Goal: Task Accomplishment & Management: Use online tool/utility

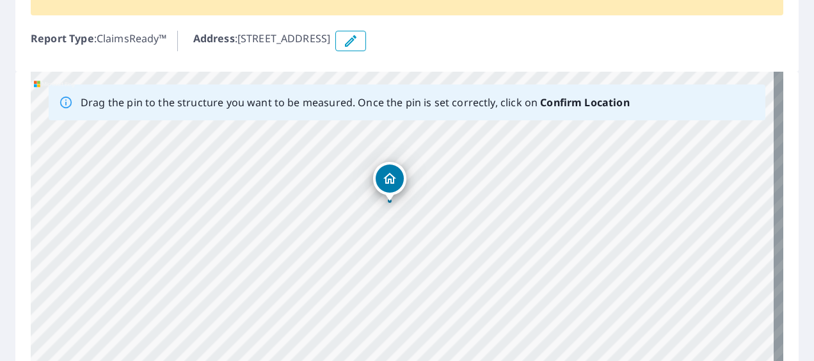
scroll to position [131, 0]
click at [358, 41] on icon "button" at bounding box center [350, 40] width 15 height 15
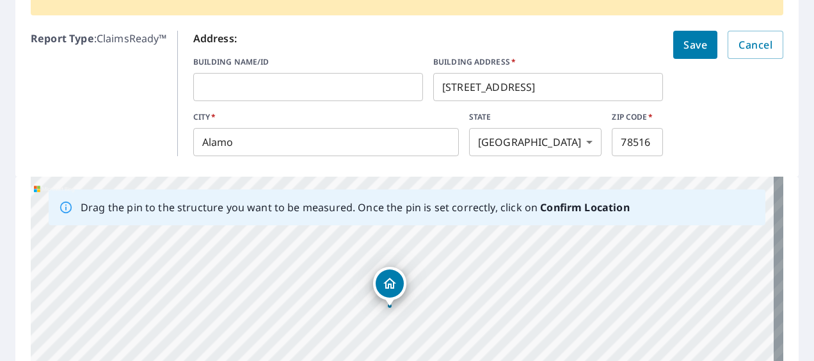
click at [462, 86] on input "[STREET_ADDRESS]" at bounding box center [548, 87] width 230 height 36
click at [689, 38] on span "Save" at bounding box center [696, 45] width 24 height 18
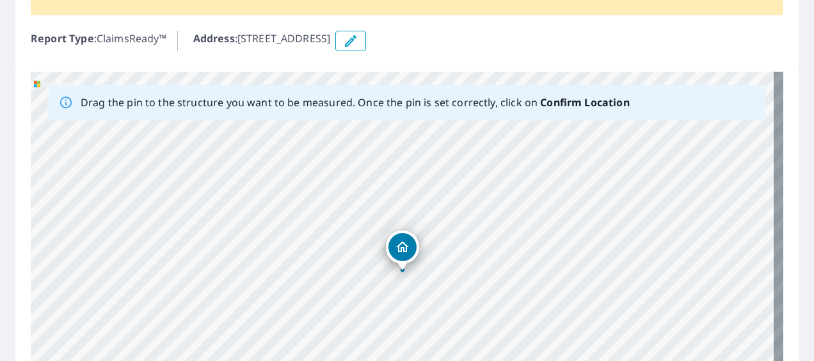
click at [403, 317] on div "[STREET_ADDRESS]" at bounding box center [407, 272] width 753 height 401
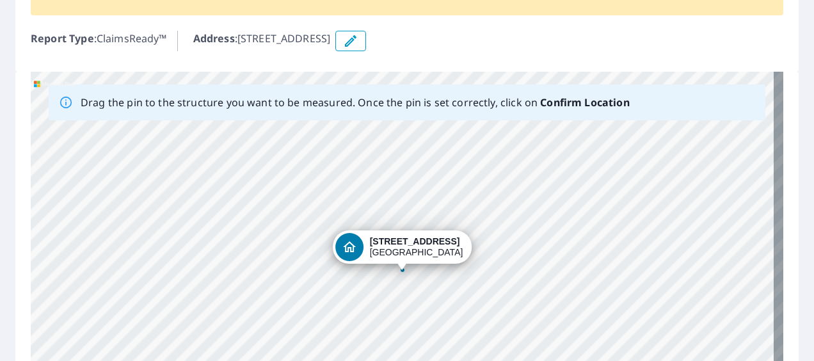
click at [414, 283] on div "[STREET_ADDRESS]" at bounding box center [407, 272] width 753 height 401
click at [390, 264] on div "[STREET_ADDRESS]" at bounding box center [407, 272] width 753 height 401
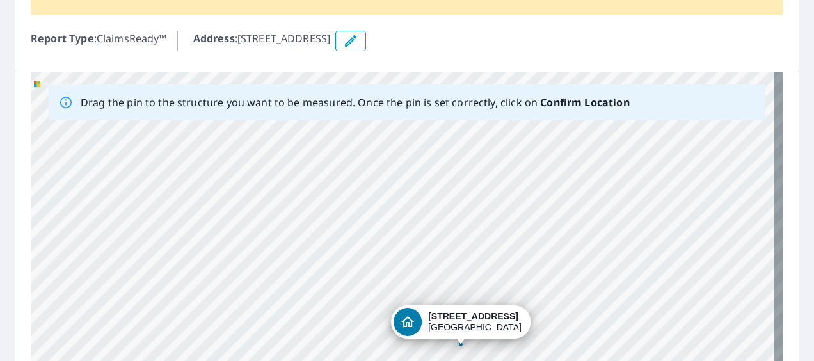
drag, startPoint x: 400, startPoint y: 256, endPoint x: 458, endPoint y: 330, distance: 94.4
click at [458, 330] on div "[STREET_ADDRESS]" at bounding box center [407, 272] width 753 height 401
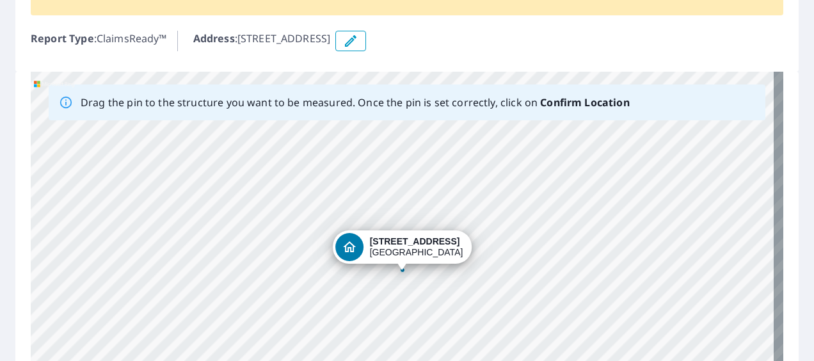
click at [329, 186] on div "[STREET_ADDRESS]" at bounding box center [407, 272] width 753 height 401
click at [331, 159] on div "[STREET_ADDRESS]" at bounding box center [407, 272] width 753 height 401
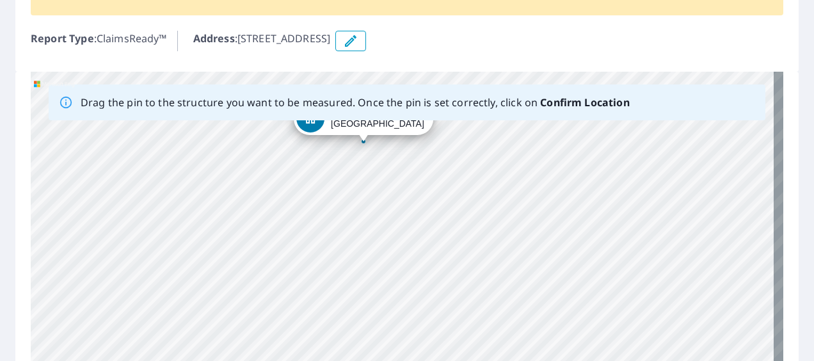
drag, startPoint x: 332, startPoint y: 341, endPoint x: 343, endPoint y: 204, distance: 137.4
click at [343, 204] on div "[STREET_ADDRESS]" at bounding box center [407, 272] width 753 height 401
drag, startPoint x: 298, startPoint y: 224, endPoint x: 443, endPoint y: 294, distance: 161.2
click at [443, 294] on div "[STREET_ADDRESS]" at bounding box center [407, 272] width 753 height 401
drag, startPoint x: 307, startPoint y: 257, endPoint x: 470, endPoint y: 323, distance: 175.4
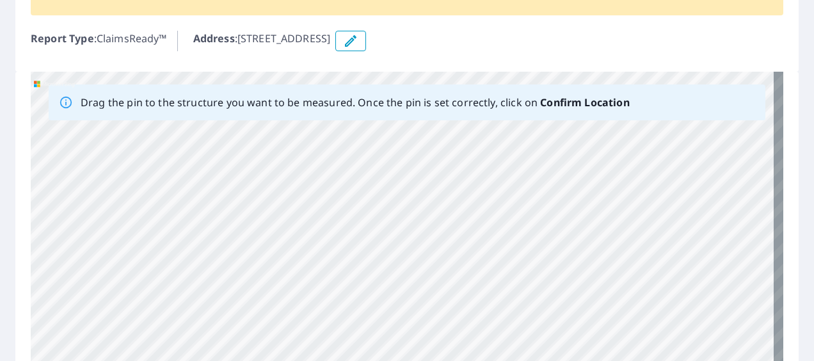
click at [470, 323] on div "[STREET_ADDRESS]" at bounding box center [407, 272] width 753 height 401
drag, startPoint x: 366, startPoint y: 277, endPoint x: 497, endPoint y: 326, distance: 141.0
click at [497, 326] on div "[STREET_ADDRESS]" at bounding box center [407, 272] width 753 height 401
drag, startPoint x: 473, startPoint y: 254, endPoint x: 284, endPoint y: 230, distance: 190.3
click at [284, 230] on div "[STREET_ADDRESS]" at bounding box center [407, 272] width 753 height 401
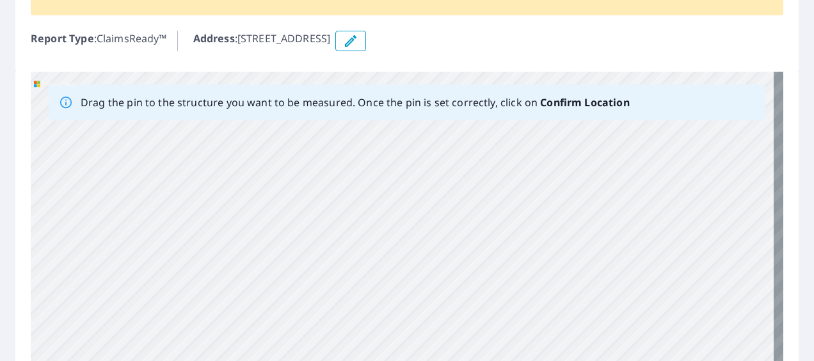
drag, startPoint x: 525, startPoint y: 252, endPoint x: 287, endPoint y: 213, distance: 241.3
click at [287, 213] on div "[STREET_ADDRESS]" at bounding box center [407, 272] width 753 height 401
drag, startPoint x: 542, startPoint y: 303, endPoint x: 279, endPoint y: 184, distance: 289.0
click at [279, 184] on div "[STREET_ADDRESS]" at bounding box center [407, 272] width 753 height 401
drag, startPoint x: 289, startPoint y: 200, endPoint x: 266, endPoint y: 265, distance: 69.5
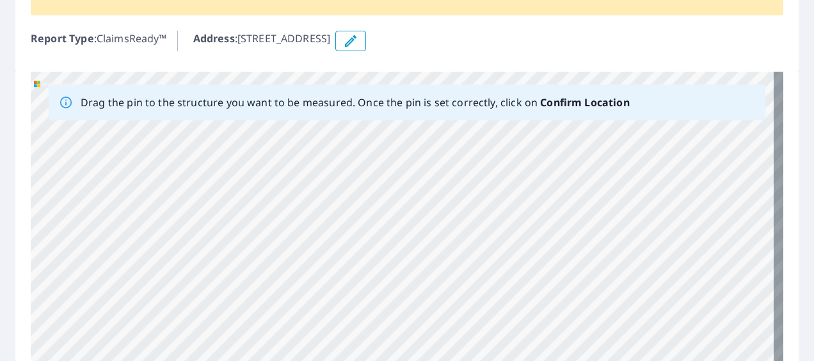
click at [266, 265] on div "[STREET_ADDRESS]" at bounding box center [407, 272] width 753 height 401
click at [433, 266] on div "[STREET_ADDRESS]" at bounding box center [407, 272] width 753 height 401
drag, startPoint x: 392, startPoint y: 279, endPoint x: 451, endPoint y: 82, distance: 205.6
click at [451, 82] on div "[STREET_ADDRESS]" at bounding box center [407, 272] width 753 height 401
drag, startPoint x: 406, startPoint y: 143, endPoint x: 300, endPoint y: 47, distance: 143.2
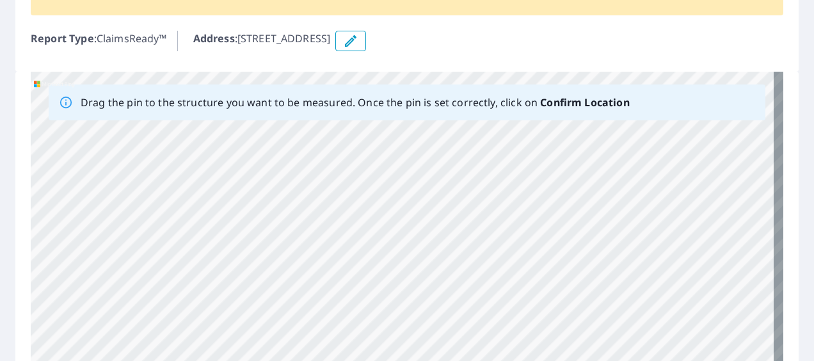
click at [300, 47] on div "Report 67115750 is on hold, unable to identify address To place your order back…" at bounding box center [407, 207] width 814 height 582
click at [563, 275] on div "[STREET_ADDRESS]" at bounding box center [407, 272] width 753 height 401
drag, startPoint x: 627, startPoint y: 228, endPoint x: 385, endPoint y: 228, distance: 242.0
click at [385, 228] on div "[STREET_ADDRESS]" at bounding box center [407, 272] width 753 height 401
drag, startPoint x: 486, startPoint y: 262, endPoint x: 306, endPoint y: 264, distance: 180.5
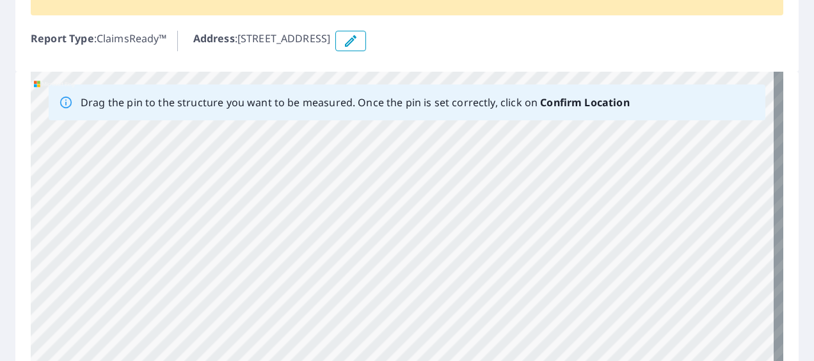
click at [306, 264] on div "[STREET_ADDRESS]" at bounding box center [407, 272] width 753 height 401
drag, startPoint x: 352, startPoint y: 271, endPoint x: 538, endPoint y: 191, distance: 201.9
click at [538, 191] on div "[STREET_ADDRESS]" at bounding box center [407, 272] width 753 height 401
drag, startPoint x: 421, startPoint y: 278, endPoint x: 627, endPoint y: 83, distance: 283.4
click at [627, 83] on div "[STREET_ADDRESS]" at bounding box center [407, 272] width 753 height 401
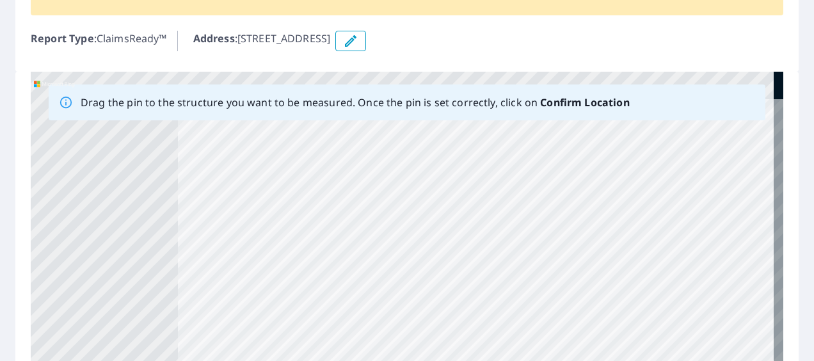
drag, startPoint x: 479, startPoint y: 155, endPoint x: 695, endPoint y: 248, distance: 235.4
click at [695, 248] on div "[STREET_ADDRESS]" at bounding box center [407, 272] width 753 height 401
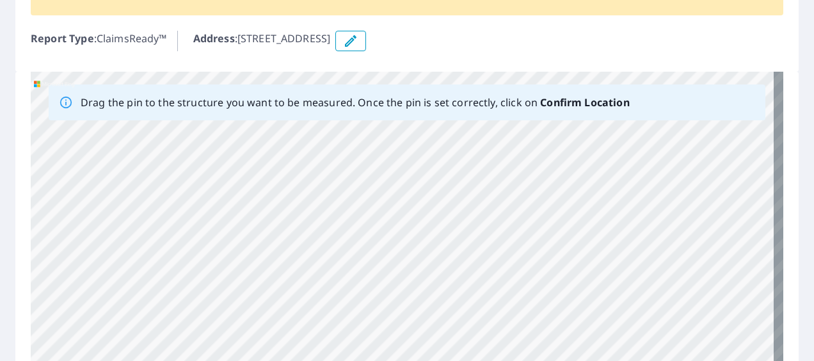
drag, startPoint x: 430, startPoint y: 274, endPoint x: 617, endPoint y: 394, distance: 222.0
click at [617, 360] on html "Dashboard Order History Order Report 67115750 is on hold, unable to identify ad…" at bounding box center [407, 180] width 814 height 361
drag, startPoint x: 427, startPoint y: 245, endPoint x: 455, endPoint y: 394, distance: 151.8
click at [455, 360] on html "Dashboard Order History Order Report 67115750 is on hold, unable to identify ad…" at bounding box center [407, 180] width 814 height 361
click at [429, 360] on html "Dashboard Order History Order Report 67115750 is on hold, unable to identify ad…" at bounding box center [407, 180] width 814 height 361
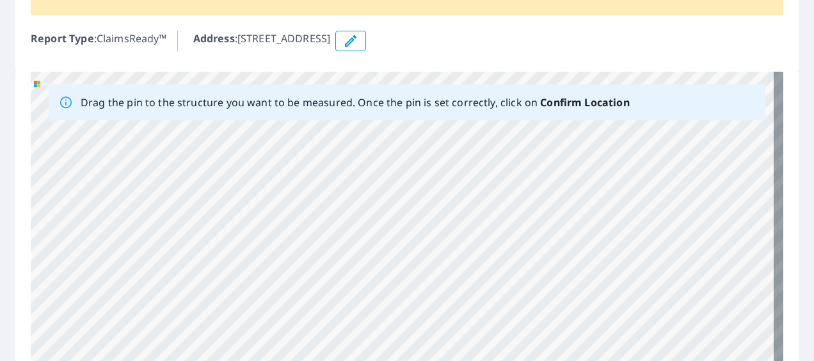
click at [405, 252] on div "[STREET_ADDRESS]" at bounding box center [407, 272] width 753 height 401
drag, startPoint x: 457, startPoint y: 186, endPoint x: 499, endPoint y: 394, distance: 211.7
click at [499, 360] on html "Dashboard Order History Order Report 67115750 is on hold, unable to identify ad…" at bounding box center [407, 180] width 814 height 361
drag, startPoint x: 366, startPoint y: 296, endPoint x: 491, endPoint y: 394, distance: 158.7
click at [491, 360] on html "Dashboard Order History Order Report 67115750 is on hold, unable to identify ad…" at bounding box center [407, 180] width 814 height 361
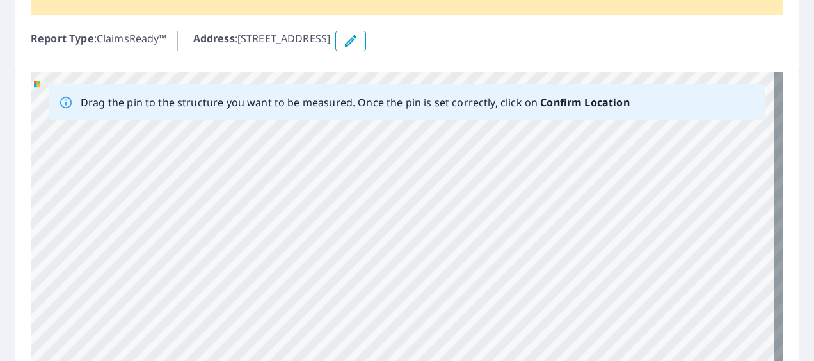
click at [454, 324] on div "[STREET_ADDRESS]" at bounding box center [407, 272] width 753 height 401
drag, startPoint x: 343, startPoint y: 204, endPoint x: 549, endPoint y: 324, distance: 238.4
click at [549, 324] on div "[STREET_ADDRESS]" at bounding box center [407, 272] width 753 height 401
drag, startPoint x: 385, startPoint y: 260, endPoint x: 644, endPoint y: 292, distance: 260.6
click at [644, 292] on div "[STREET_ADDRESS]" at bounding box center [407, 272] width 753 height 401
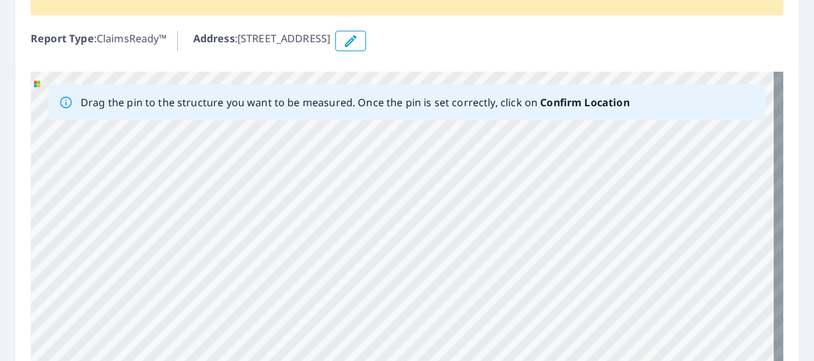
drag, startPoint x: 433, startPoint y: 234, endPoint x: 638, endPoint y: 255, distance: 205.9
click at [638, 255] on div "[STREET_ADDRESS]" at bounding box center [407, 272] width 753 height 401
drag, startPoint x: 452, startPoint y: 243, endPoint x: 385, endPoint y: 232, distance: 67.5
click at [385, 232] on div "[STREET_ADDRESS]" at bounding box center [407, 272] width 753 height 401
drag, startPoint x: 503, startPoint y: 265, endPoint x: 219, endPoint y: 232, distance: 286.1
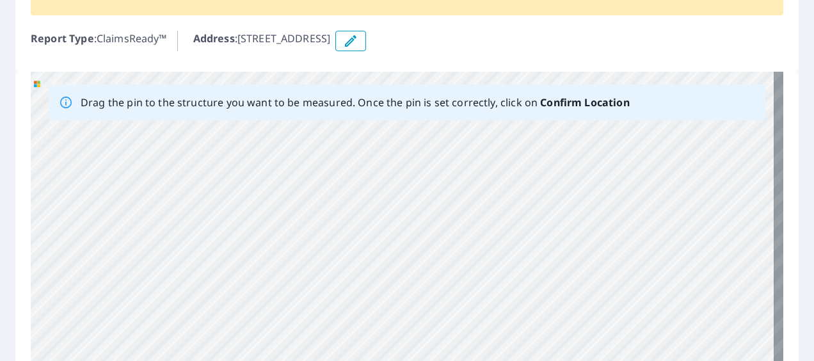
click at [219, 232] on div "[STREET_ADDRESS]" at bounding box center [407, 272] width 753 height 401
drag, startPoint x: 454, startPoint y: 242, endPoint x: 250, endPoint y: 205, distance: 207.4
click at [250, 205] on div "[STREET_ADDRESS]" at bounding box center [407, 272] width 753 height 401
drag, startPoint x: 469, startPoint y: 268, endPoint x: 264, endPoint y: 234, distance: 207.6
click at [264, 234] on div "[STREET_ADDRESS]" at bounding box center [407, 272] width 753 height 401
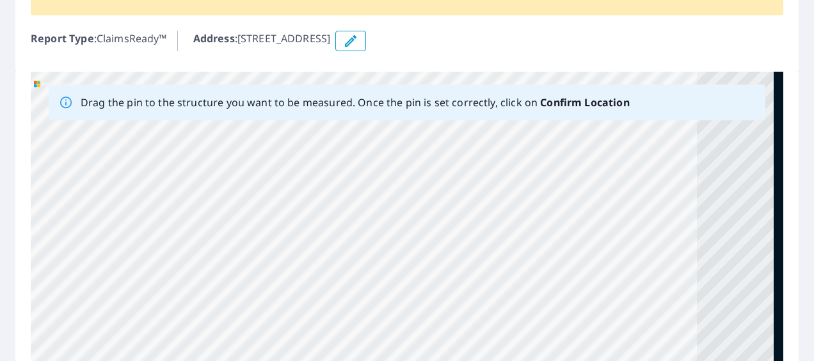
drag, startPoint x: 586, startPoint y: 264, endPoint x: 447, endPoint y: 234, distance: 142.7
click at [447, 234] on div "[STREET_ADDRESS]" at bounding box center [407, 272] width 753 height 401
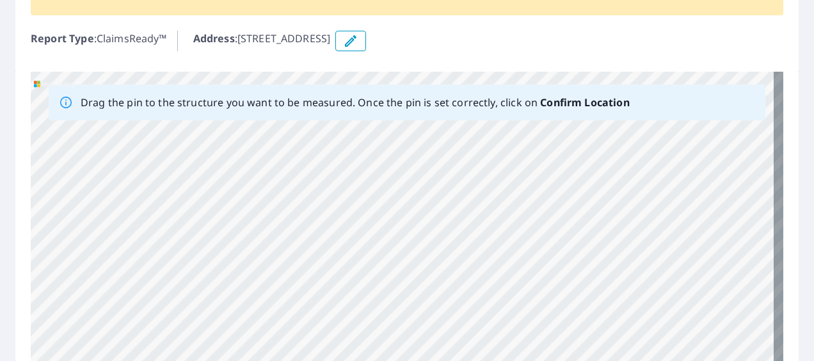
click at [463, 216] on div "[STREET_ADDRESS]" at bounding box center [407, 272] width 753 height 401
drag, startPoint x: 455, startPoint y: 277, endPoint x: 346, endPoint y: 262, distance: 110.4
click at [346, 262] on div "[STREET_ADDRESS]" at bounding box center [407, 272] width 753 height 401
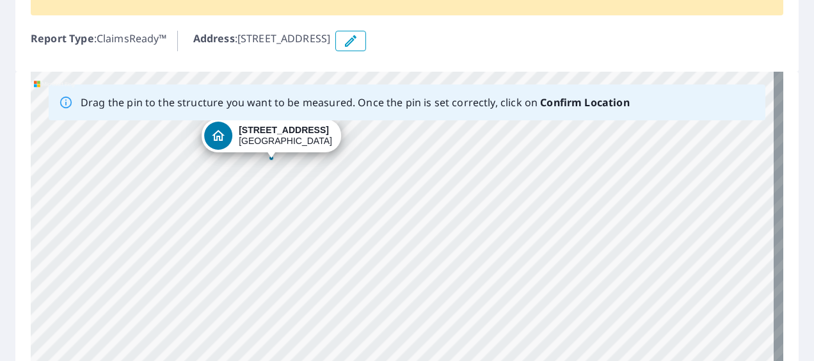
drag, startPoint x: 428, startPoint y: 250, endPoint x: 443, endPoint y: 387, distance: 137.2
click at [443, 360] on html "Dashboard Order History Order Report 67115750 is on hold, unable to identify ad…" at bounding box center [407, 180] width 814 height 361
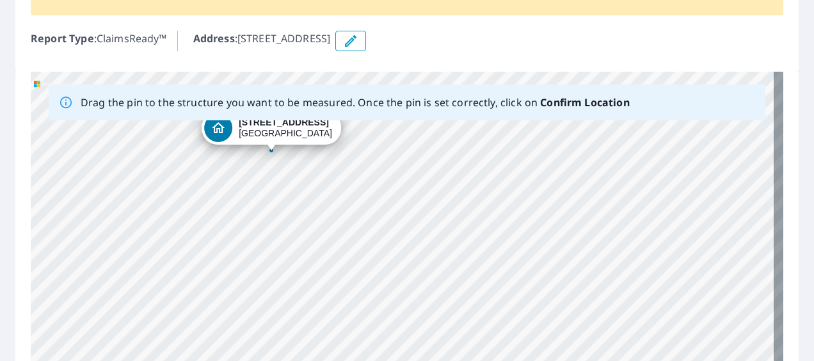
click at [438, 351] on div "[STREET_ADDRESS]" at bounding box center [407, 272] width 753 height 401
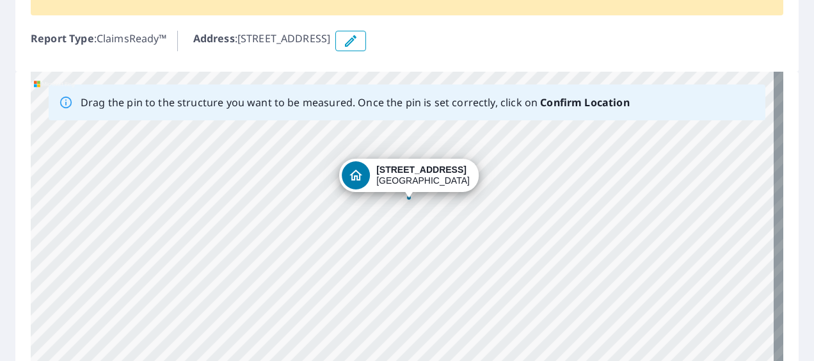
drag, startPoint x: 363, startPoint y: 267, endPoint x: 501, endPoint y: 314, distance: 145.5
click at [501, 314] on div "[STREET_ADDRESS]" at bounding box center [407, 272] width 753 height 401
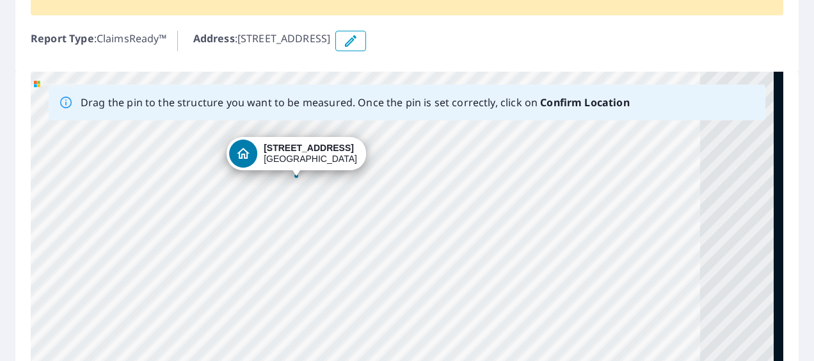
drag, startPoint x: 383, startPoint y: 253, endPoint x: 272, endPoint y: 232, distance: 113.5
click at [272, 232] on div "[STREET_ADDRESS]" at bounding box center [407, 272] width 753 height 401
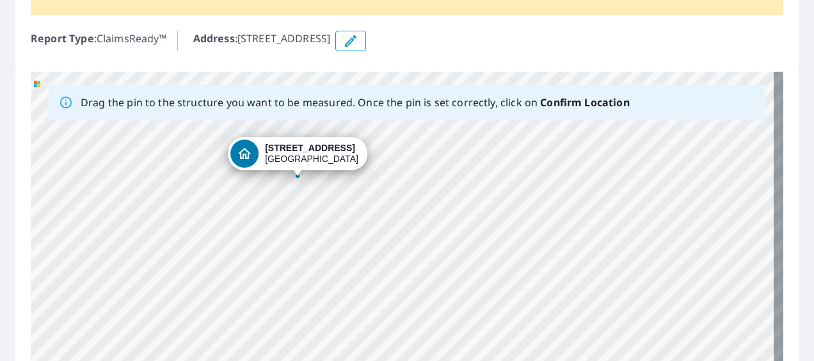
click at [485, 257] on div "[STREET_ADDRESS]" at bounding box center [407, 272] width 753 height 401
click at [483, 251] on div "[STREET_ADDRESS]" at bounding box center [407, 272] width 753 height 401
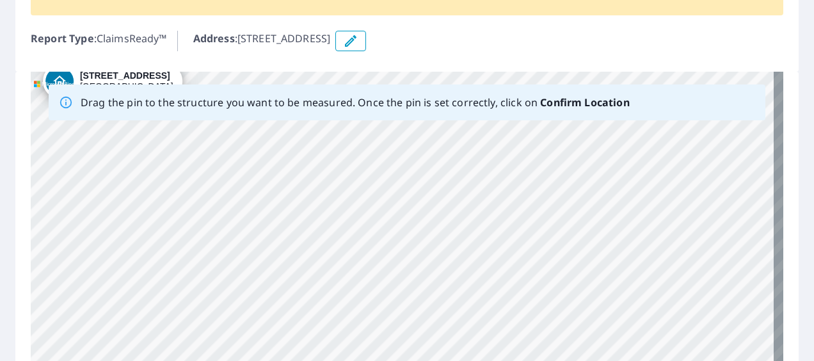
click at [483, 251] on div "[STREET_ADDRESS]" at bounding box center [407, 272] width 753 height 401
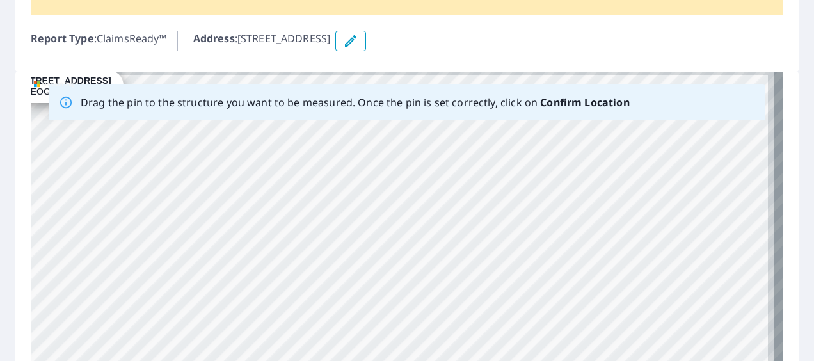
drag, startPoint x: 536, startPoint y: 227, endPoint x: 437, endPoint y: 242, distance: 101.0
click at [437, 242] on div "[STREET_ADDRESS]" at bounding box center [407, 272] width 753 height 401
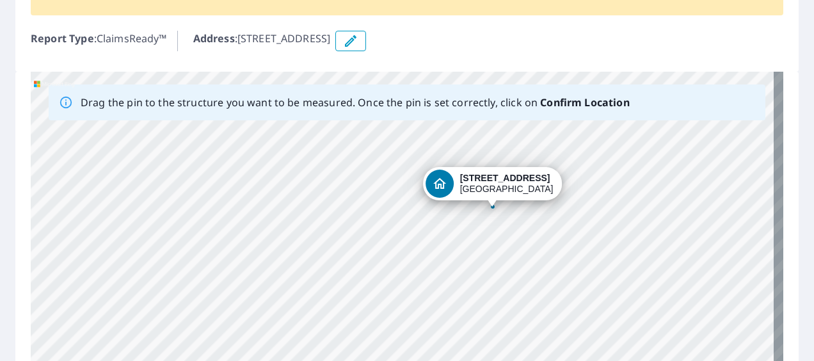
click at [562, 236] on div "[STREET_ADDRESS]" at bounding box center [407, 272] width 753 height 401
click at [562, 220] on div "[STREET_ADDRESS]" at bounding box center [407, 272] width 753 height 401
click at [529, 217] on div "[STREET_ADDRESS]" at bounding box center [407, 272] width 753 height 401
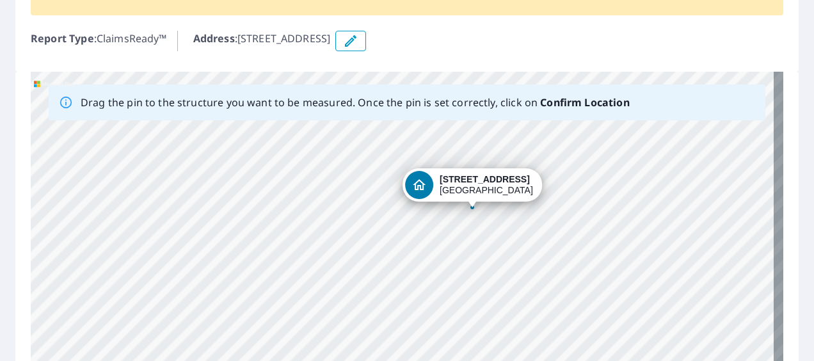
click at [481, 207] on div "[STREET_ADDRESS]" at bounding box center [407, 272] width 753 height 401
click at [481, 207] on div "[STREET_ADDRESS]" at bounding box center [479, 206] width 5 height 5
click at [481, 204] on div "Dropped pin, building 1, Residential property, 1320 W Frontage Rd Lot 56 Alamo,…" at bounding box center [479, 199] width 17 height 13
click at [470, 190] on div "[STREET_ADDRESS]" at bounding box center [493, 183] width 93 height 22
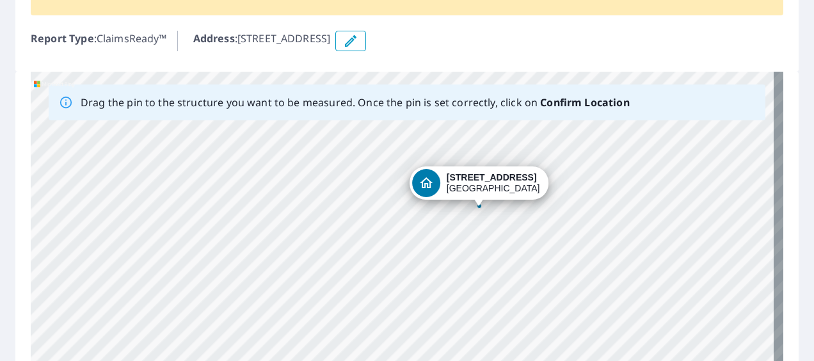
click at [479, 196] on div "[STREET_ADDRESS]" at bounding box center [480, 182] width 140 height 33
click at [477, 211] on div "[STREET_ADDRESS]" at bounding box center [407, 272] width 753 height 401
click at [366, 42] on button "button" at bounding box center [350, 41] width 31 height 20
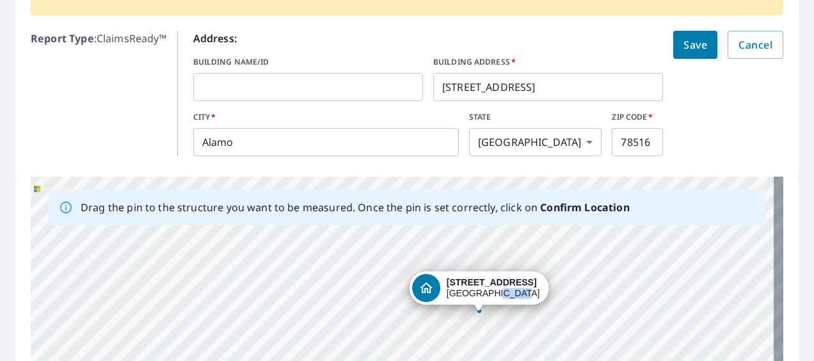
click at [495, 296] on div "[STREET_ADDRESS]" at bounding box center [493, 288] width 93 height 22
click at [750, 36] on span "Cancel" at bounding box center [756, 45] width 34 height 18
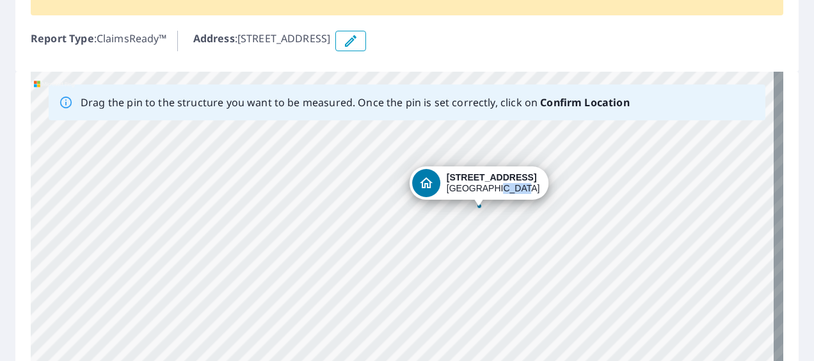
click at [481, 195] on div "[STREET_ADDRESS]" at bounding box center [480, 182] width 140 height 33
click at [478, 205] on div "Dropped pin, building 1, Residential property, 1320 W Frontage Rd Lot 56 Alamo,…" at bounding box center [479, 199] width 17 height 13
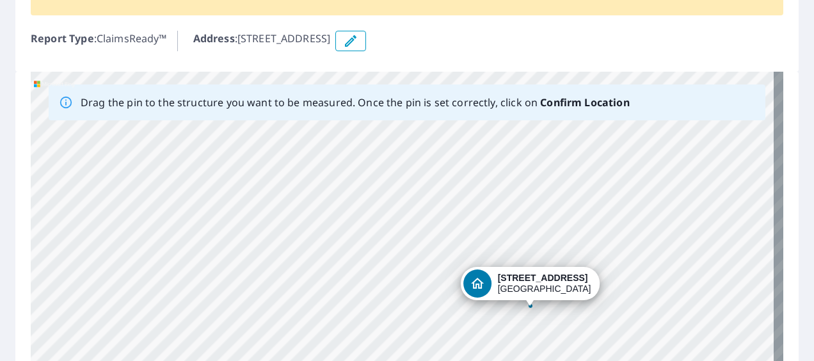
click at [611, 321] on div "[STREET_ADDRESS]" at bounding box center [407, 272] width 753 height 401
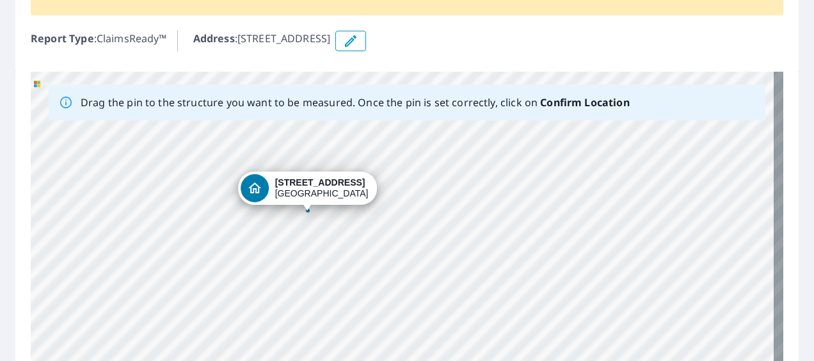
drag, startPoint x: 591, startPoint y: 319, endPoint x: 367, endPoint y: 224, distance: 243.5
click at [367, 224] on div "[STREET_ADDRESS]" at bounding box center [407, 272] width 753 height 401
click at [415, 196] on div "[STREET_ADDRESS]" at bounding box center [407, 272] width 753 height 401
click at [403, 205] on div "[STREET_ADDRESS]" at bounding box center [407, 272] width 753 height 401
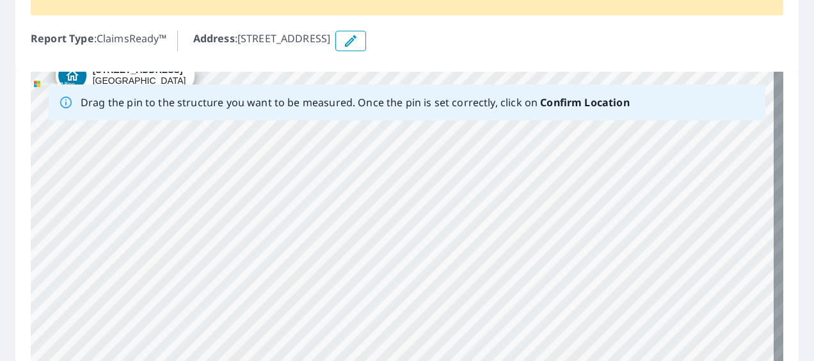
drag, startPoint x: 392, startPoint y: 284, endPoint x: 211, endPoint y: 172, distance: 213.3
click at [211, 172] on div "[STREET_ADDRESS]" at bounding box center [407, 272] width 753 height 401
click at [414, 237] on div "[STREET_ADDRESS]" at bounding box center [407, 272] width 753 height 401
click at [589, 275] on div "[STREET_ADDRESS]" at bounding box center [407, 272] width 753 height 401
drag, startPoint x: 649, startPoint y: 325, endPoint x: 478, endPoint y: 280, distance: 176.7
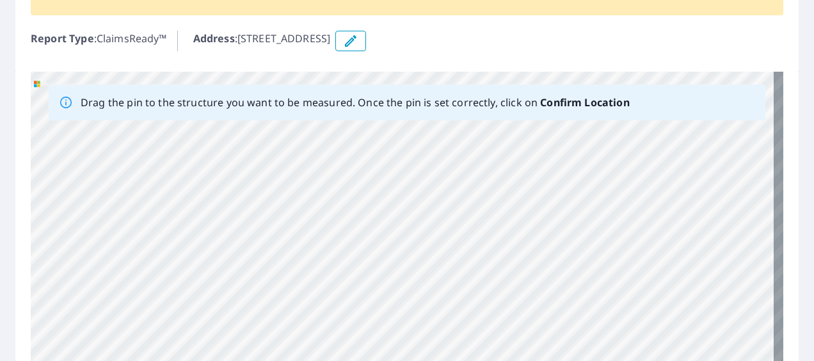
click at [478, 280] on div "[STREET_ADDRESS]" at bounding box center [407, 272] width 753 height 401
drag, startPoint x: 590, startPoint y: 283, endPoint x: 429, endPoint y: 257, distance: 162.8
click at [429, 257] on div "[STREET_ADDRESS]" at bounding box center [407, 272] width 753 height 401
drag, startPoint x: 468, startPoint y: 268, endPoint x: 85, endPoint y: 102, distance: 416.9
click at [85, 102] on div "Drag the pin to the structure you want to be measured. Once the pin is set corr…" at bounding box center [407, 272] width 753 height 401
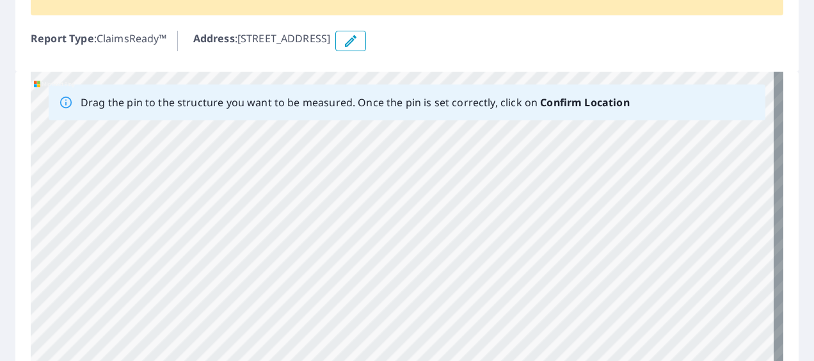
click at [781, 219] on div "Drag the pin to the structure you want to be measured. Once the pin is set corr…" at bounding box center [406, 280] width 783 height 417
click at [570, 252] on div "[STREET_ADDRESS]" at bounding box center [407, 272] width 753 height 401
drag, startPoint x: 227, startPoint y: 216, endPoint x: 348, endPoint y: 263, distance: 130.3
click at [348, 263] on div "[STREET_ADDRESS]" at bounding box center [407, 272] width 753 height 401
drag, startPoint x: 230, startPoint y: 237, endPoint x: 325, endPoint y: 248, distance: 95.4
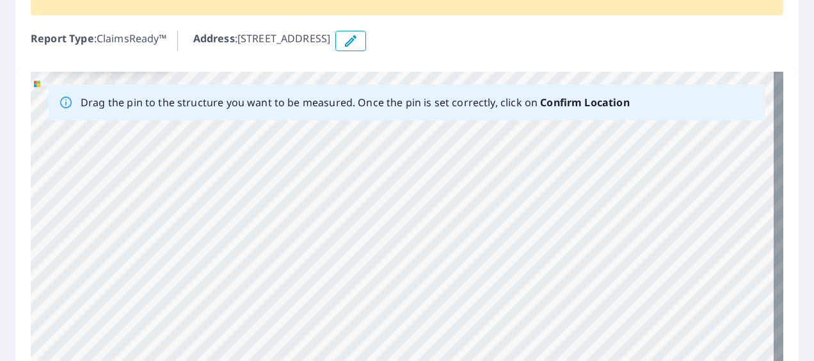
click at [325, 248] on div "[STREET_ADDRESS]" at bounding box center [407, 272] width 753 height 401
drag, startPoint x: 362, startPoint y: 262, endPoint x: 510, endPoint y: 362, distance: 178.4
click at [510, 360] on html "Dashboard Order History Order Report 67115750 is on hold, unable to identify ad…" at bounding box center [407, 180] width 814 height 361
click at [488, 338] on div "[STREET_ADDRESS]" at bounding box center [407, 272] width 753 height 401
drag, startPoint x: 399, startPoint y: 193, endPoint x: 414, endPoint y: 375, distance: 182.3
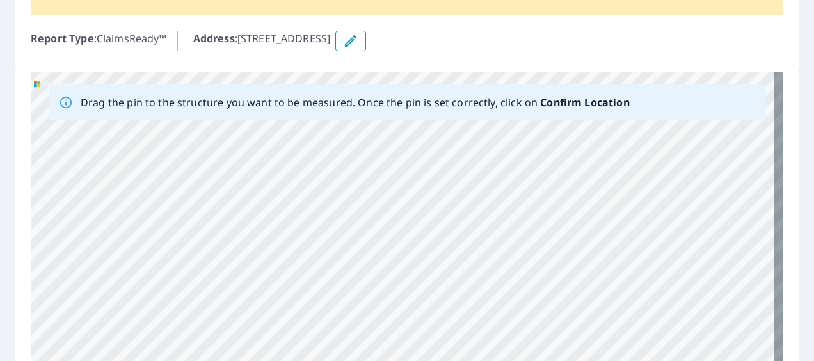
click at [414, 360] on html "Dashboard Order History Order Report 67115750 is on hold, unable to identify ad…" at bounding box center [407, 180] width 814 height 361
drag, startPoint x: 336, startPoint y: 251, endPoint x: 412, endPoint y: 358, distance: 131.8
click at [412, 358] on div "[STREET_ADDRESS]" at bounding box center [407, 272] width 753 height 401
drag, startPoint x: 425, startPoint y: 198, endPoint x: 411, endPoint y: 346, distance: 148.5
click at [411, 346] on div "[STREET_ADDRESS]" at bounding box center [407, 272] width 753 height 401
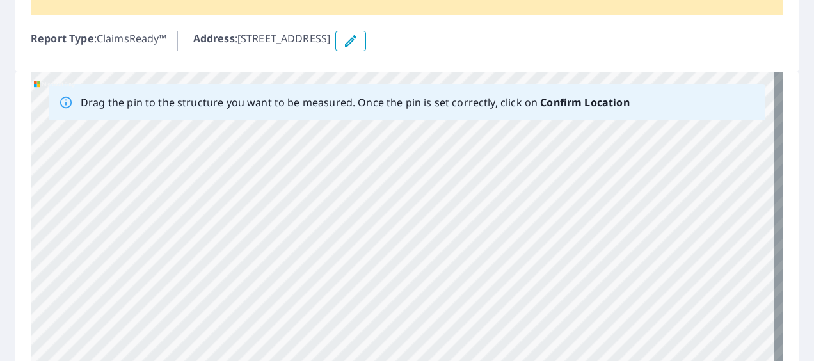
drag, startPoint x: 343, startPoint y: 329, endPoint x: 658, endPoint y: 123, distance: 376.4
click at [658, 123] on div "[STREET_ADDRESS]" at bounding box center [407, 272] width 753 height 401
drag, startPoint x: 275, startPoint y: 211, endPoint x: 781, endPoint y: 305, distance: 514.4
click at [783, 305] on div "Drag the pin to the structure you want to be measured. Once the pin is set corr…" at bounding box center [406, 280] width 783 height 417
click at [600, 339] on div "[STREET_ADDRESS]" at bounding box center [407, 272] width 753 height 401
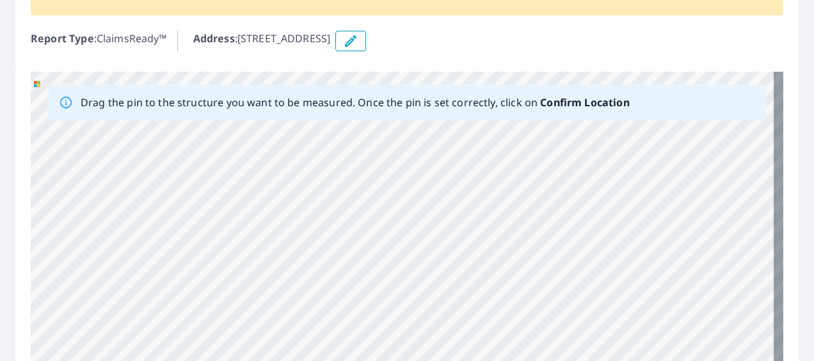
drag, startPoint x: 360, startPoint y: 315, endPoint x: 707, endPoint y: 382, distance: 352.8
click at [707, 360] on html "Dashboard Order History Order Report 67115750 is on hold, unable to identify ad…" at bounding box center [407, 180] width 814 height 361
click at [537, 338] on div "[STREET_ADDRESS]" at bounding box center [407, 272] width 753 height 401
drag, startPoint x: 346, startPoint y: 241, endPoint x: 372, endPoint y: 322, distance: 84.6
click at [372, 322] on div "[STREET_ADDRESS]" at bounding box center [407, 272] width 753 height 401
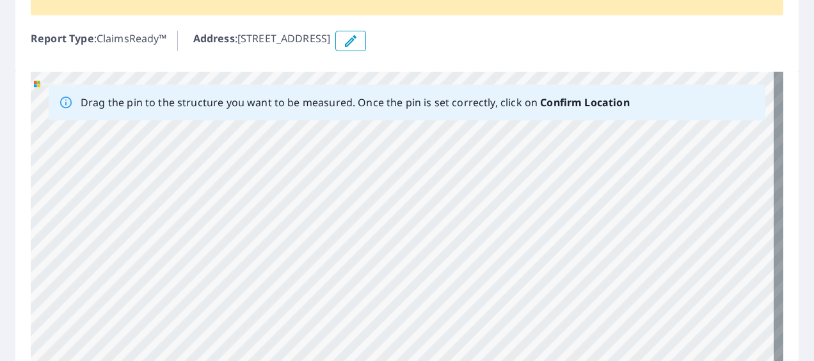
click at [367, 211] on div "[STREET_ADDRESS]" at bounding box center [407, 272] width 753 height 401
drag, startPoint x: 414, startPoint y: 277, endPoint x: 497, endPoint y: 215, distance: 103.3
click at [497, 215] on div "[STREET_ADDRESS]" at bounding box center [407, 272] width 753 height 401
click at [358, 46] on icon "button" at bounding box center [350, 40] width 15 height 15
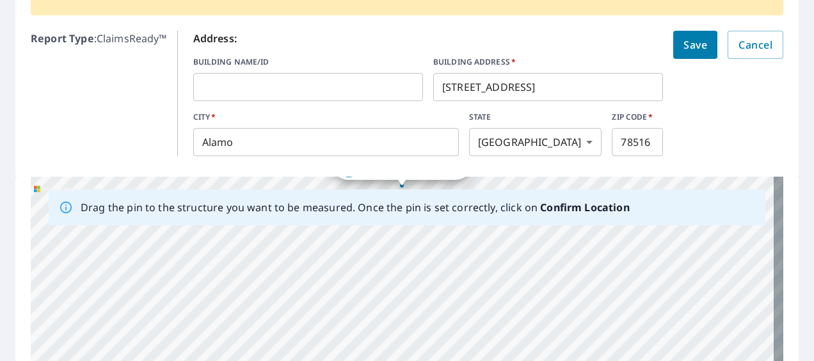
click at [687, 45] on span "Save" at bounding box center [696, 45] width 24 height 18
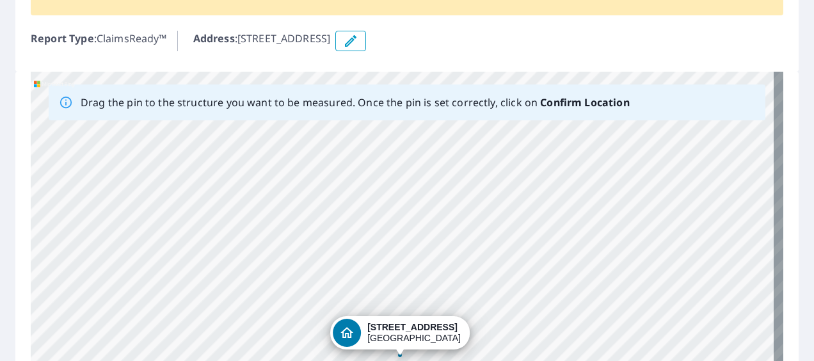
drag, startPoint x: 403, startPoint y: 245, endPoint x: 401, endPoint y: 330, distance: 85.2
click at [401, 330] on div "[STREET_ADDRESS]" at bounding box center [407, 272] width 753 height 401
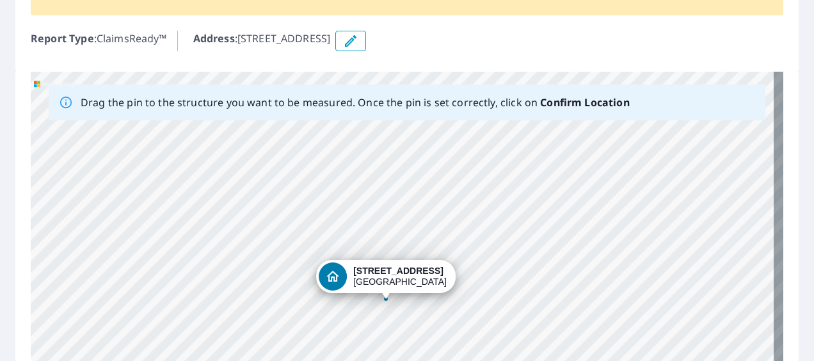
drag, startPoint x: 397, startPoint y: 244, endPoint x: 380, endPoint y: 273, distance: 33.3
click at [380, 273] on div "[STREET_ADDRESS]" at bounding box center [407, 272] width 753 height 401
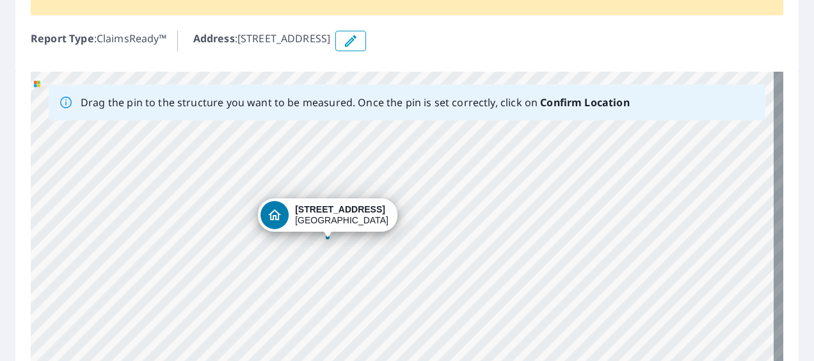
drag, startPoint x: 422, startPoint y: 229, endPoint x: 331, endPoint y: 219, distance: 92.1
click at [331, 219] on div "[STREET_ADDRESS]" at bounding box center [407, 272] width 753 height 401
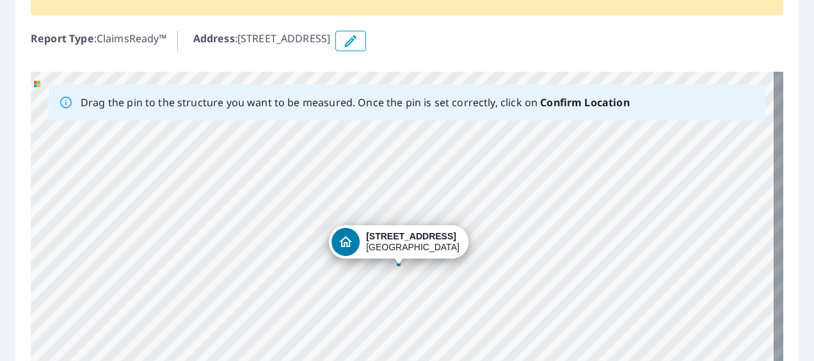
drag, startPoint x: 458, startPoint y: 215, endPoint x: 376, endPoint y: 241, distance: 86.6
click at [376, 241] on div "[STREET_ADDRESS]" at bounding box center [407, 272] width 753 height 401
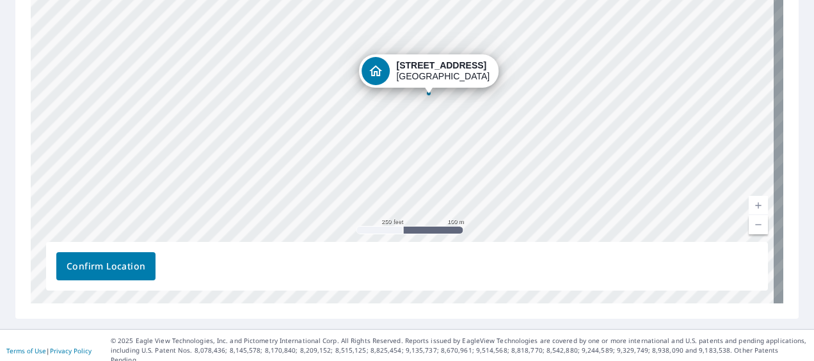
scroll to position [301, 0]
click at [119, 270] on span "Confirm Location" at bounding box center [106, 266] width 79 height 16
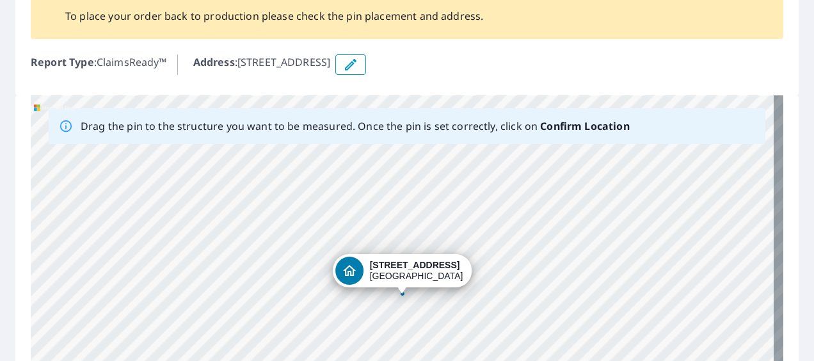
scroll to position [143, 0]
